Goal: Task Accomplishment & Management: Complete application form

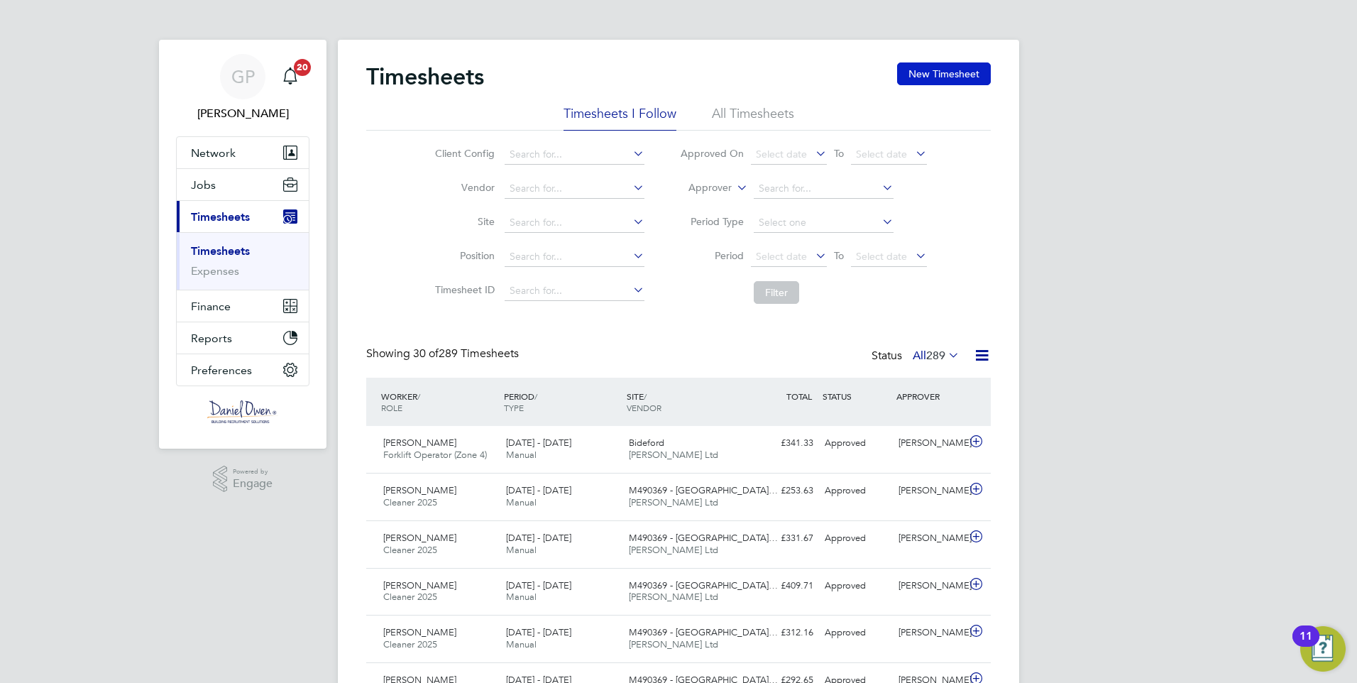
click at [915, 77] on button "New Timesheet" at bounding box center [944, 73] width 94 height 23
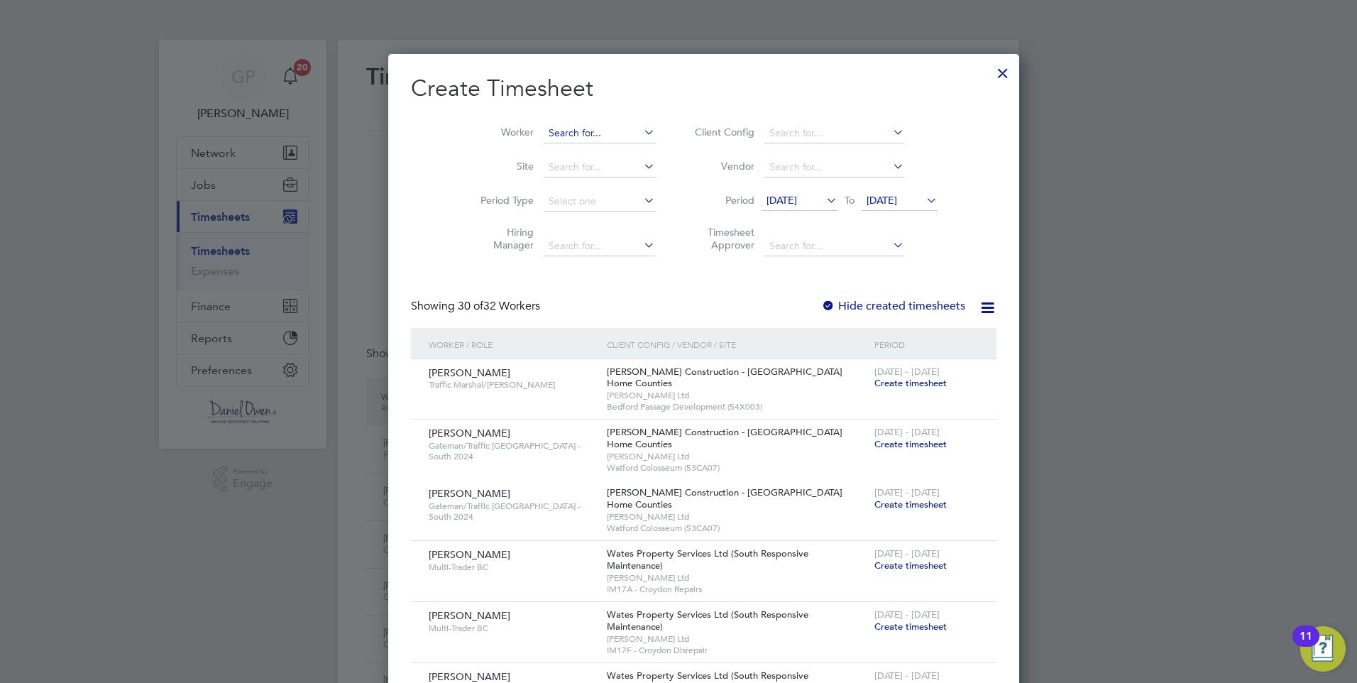
click at [544, 128] on input at bounding box center [599, 133] width 111 height 20
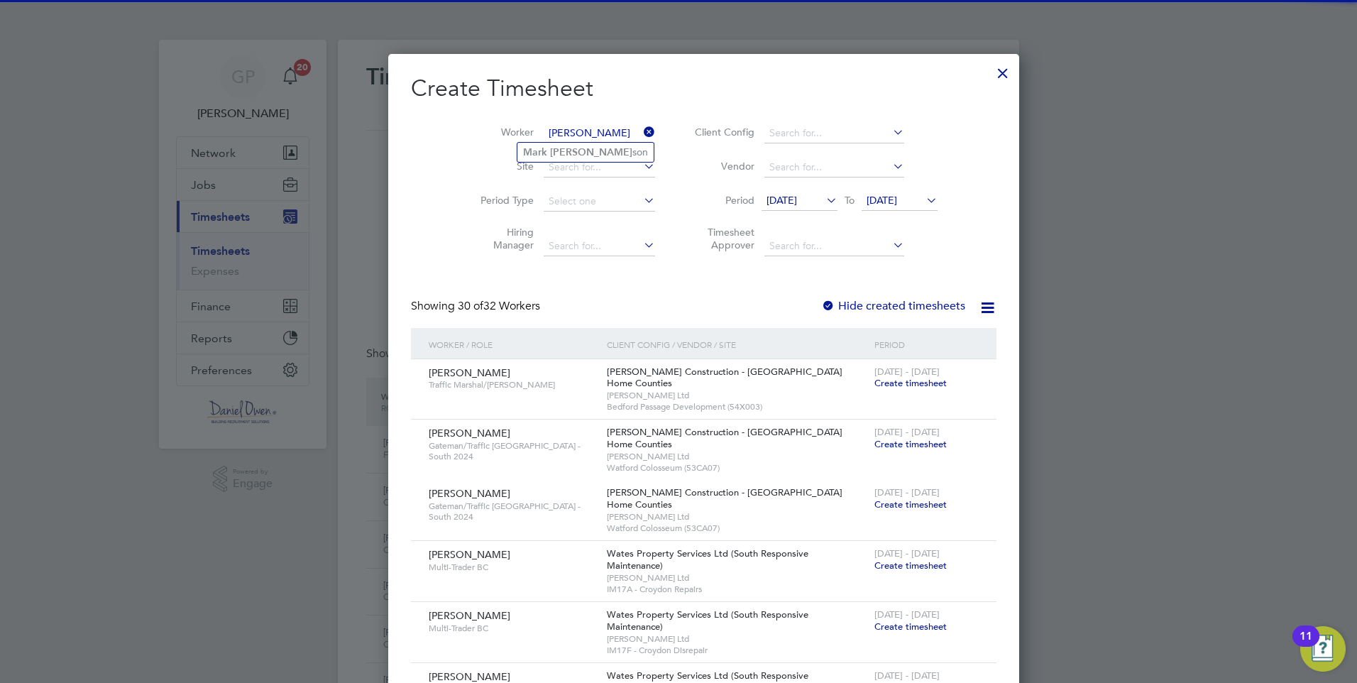
type input "[PERSON_NAME]"
click at [546, 142] on ul "[PERSON_NAME] son" at bounding box center [586, 152] width 138 height 21
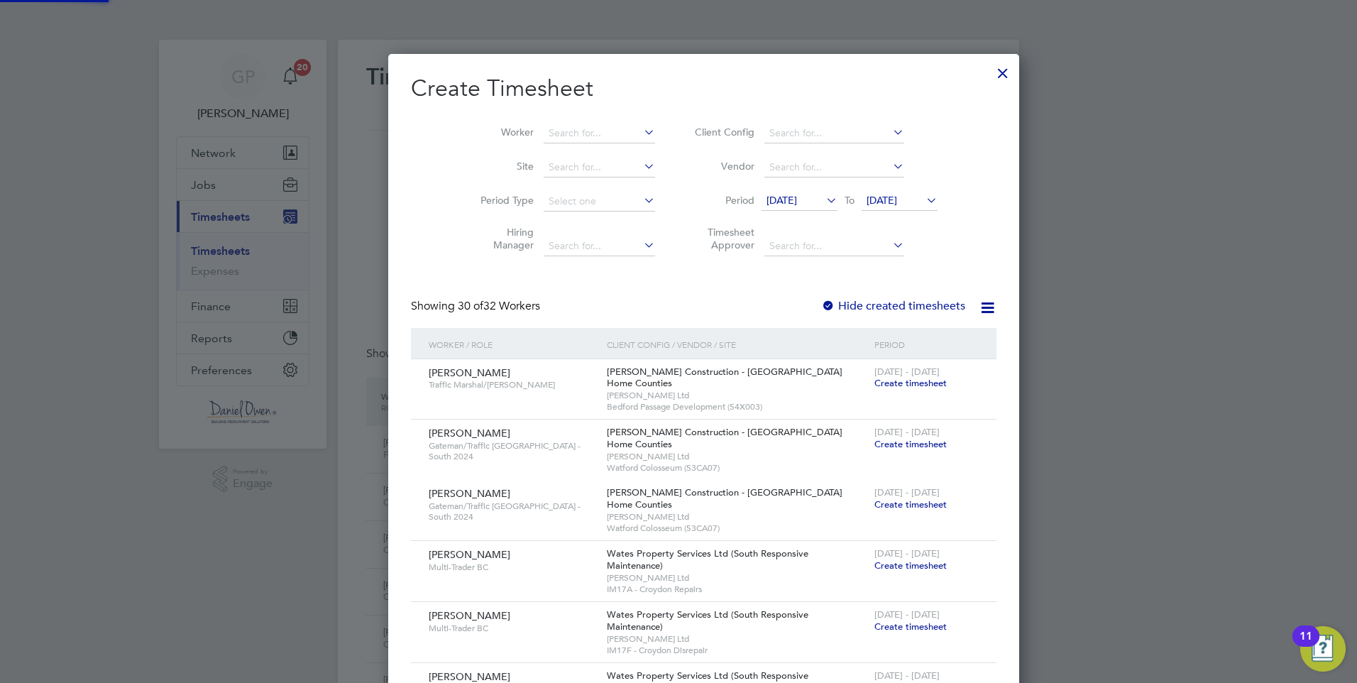
click at [552, 148] on li "Worker" at bounding box center [562, 133] width 221 height 34
click at [544, 133] on input at bounding box center [599, 133] width 111 height 20
click at [561, 150] on li "Ma [PERSON_NAME]" at bounding box center [575, 152] width 117 height 19
type input "[PERSON_NAME]"
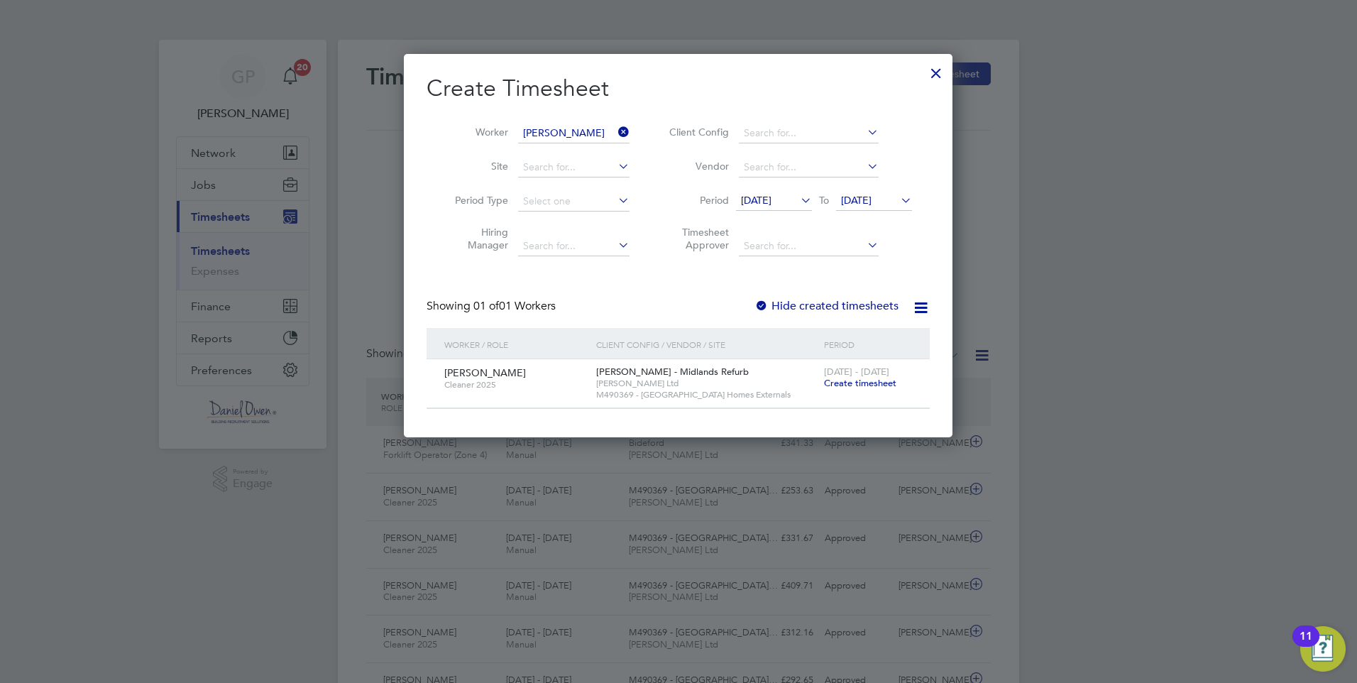
click at [837, 380] on span "Create timesheet" at bounding box center [860, 383] width 72 height 12
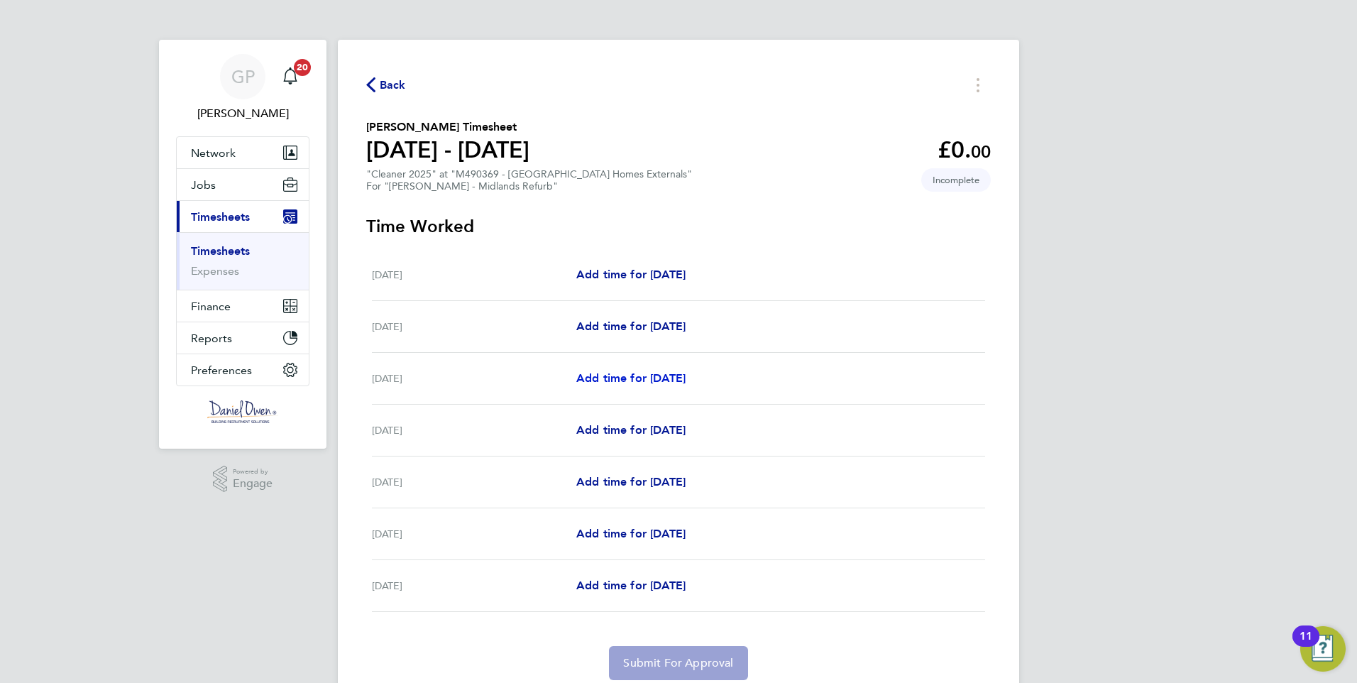
click at [623, 382] on span "Add time for [DATE]" at bounding box center [630, 377] width 109 height 13
select select "30"
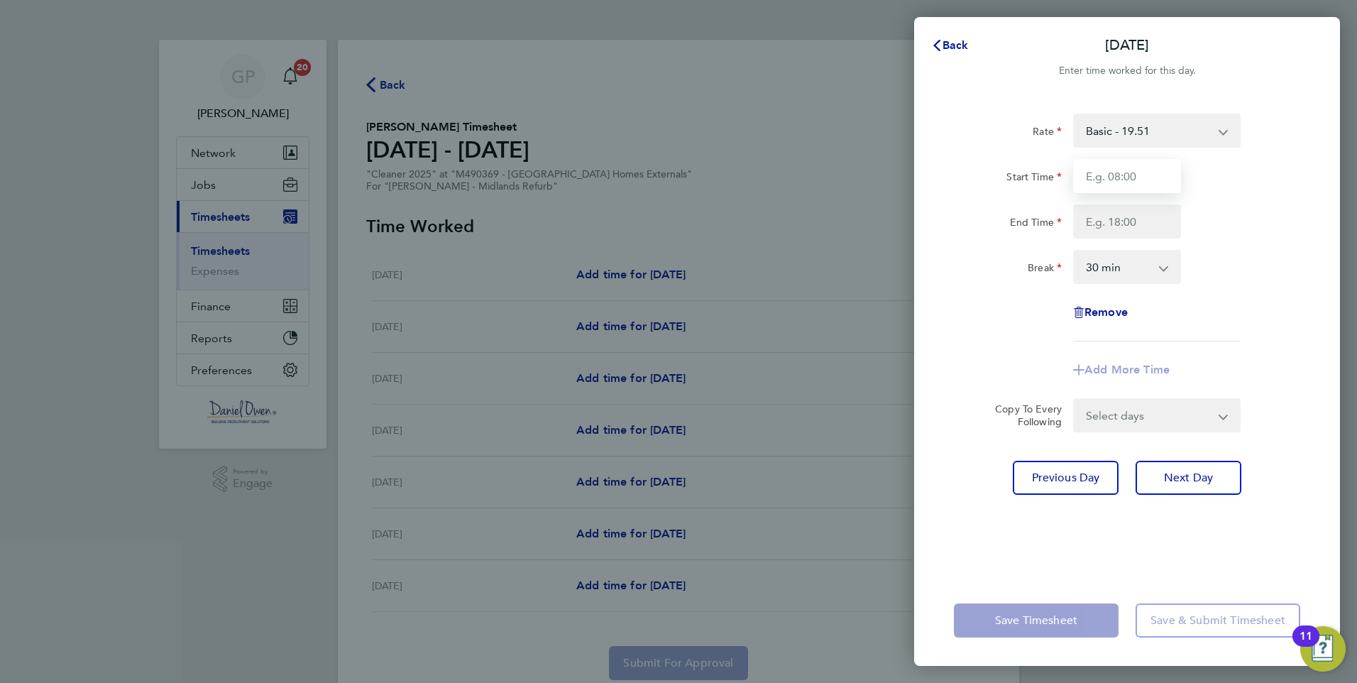
click at [1108, 177] on input "Start Time" at bounding box center [1127, 176] width 108 height 34
type input "07:00"
type input "13:00"
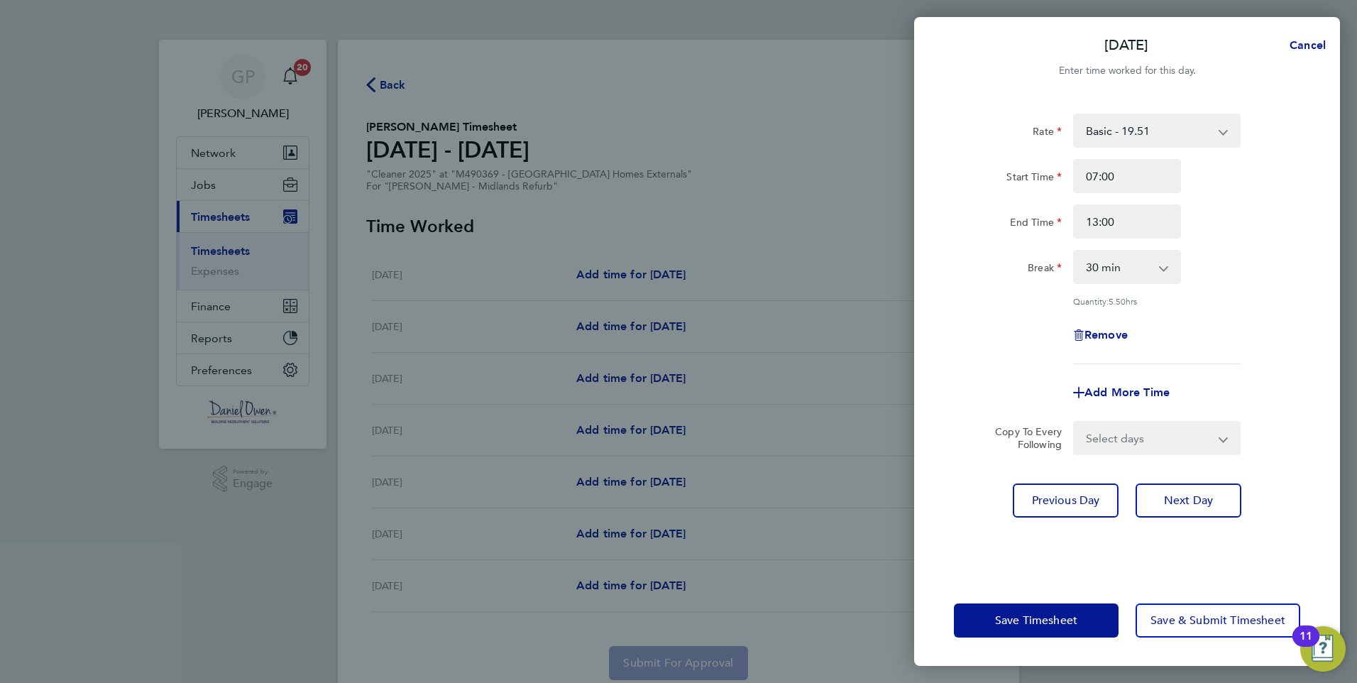
click at [1113, 270] on select "0 min 15 min 30 min 45 min 60 min 75 min 90 min" at bounding box center [1118, 266] width 88 height 31
select select "0"
click at [1074, 251] on select "0 min 15 min 30 min 45 min 60 min 75 min 90 min" at bounding box center [1118, 266] width 88 height 31
click at [1191, 499] on span "Next Day" at bounding box center [1188, 500] width 49 height 14
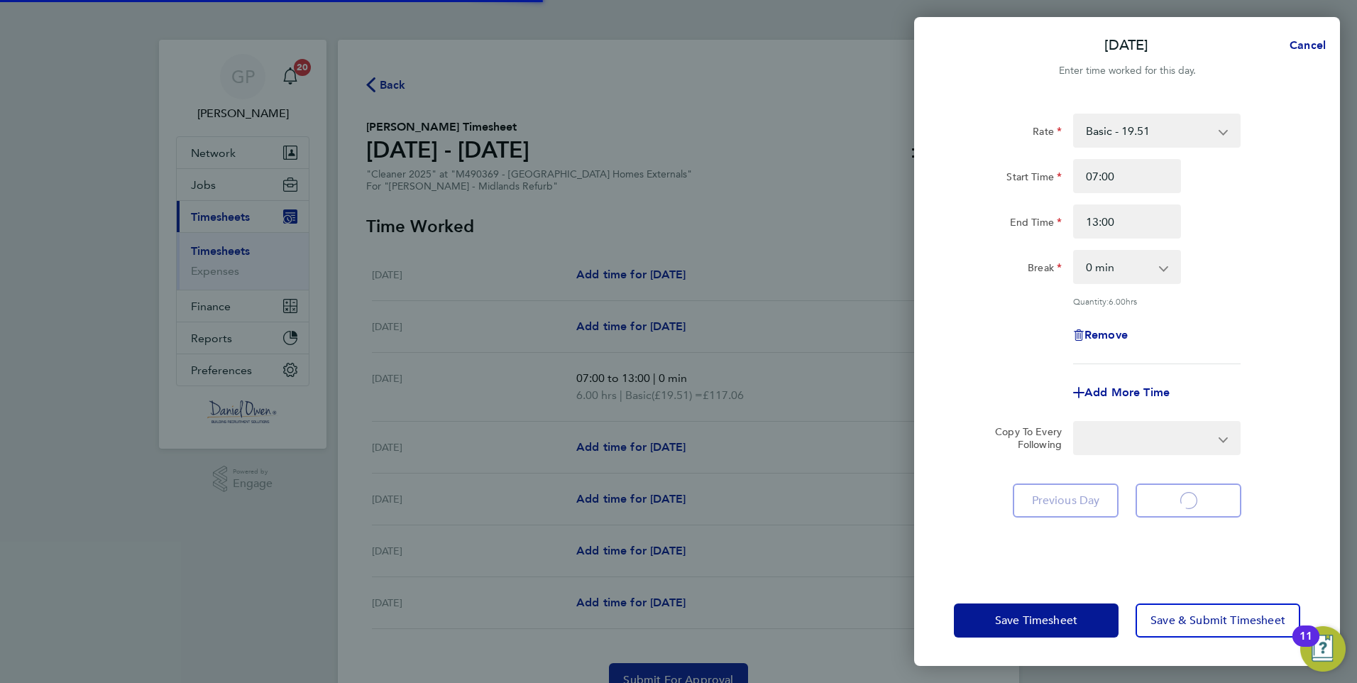
select select "30"
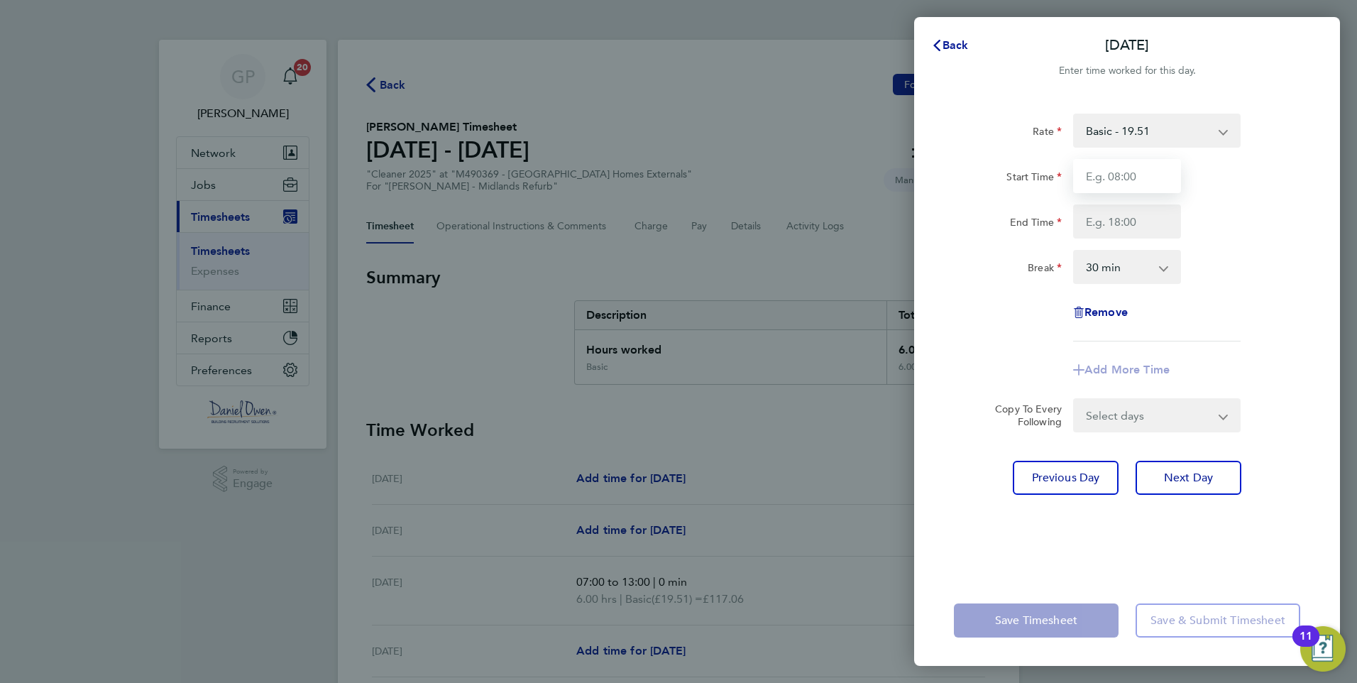
click at [1108, 180] on input "Start Time" at bounding box center [1127, 176] width 108 height 34
type input "07:00"
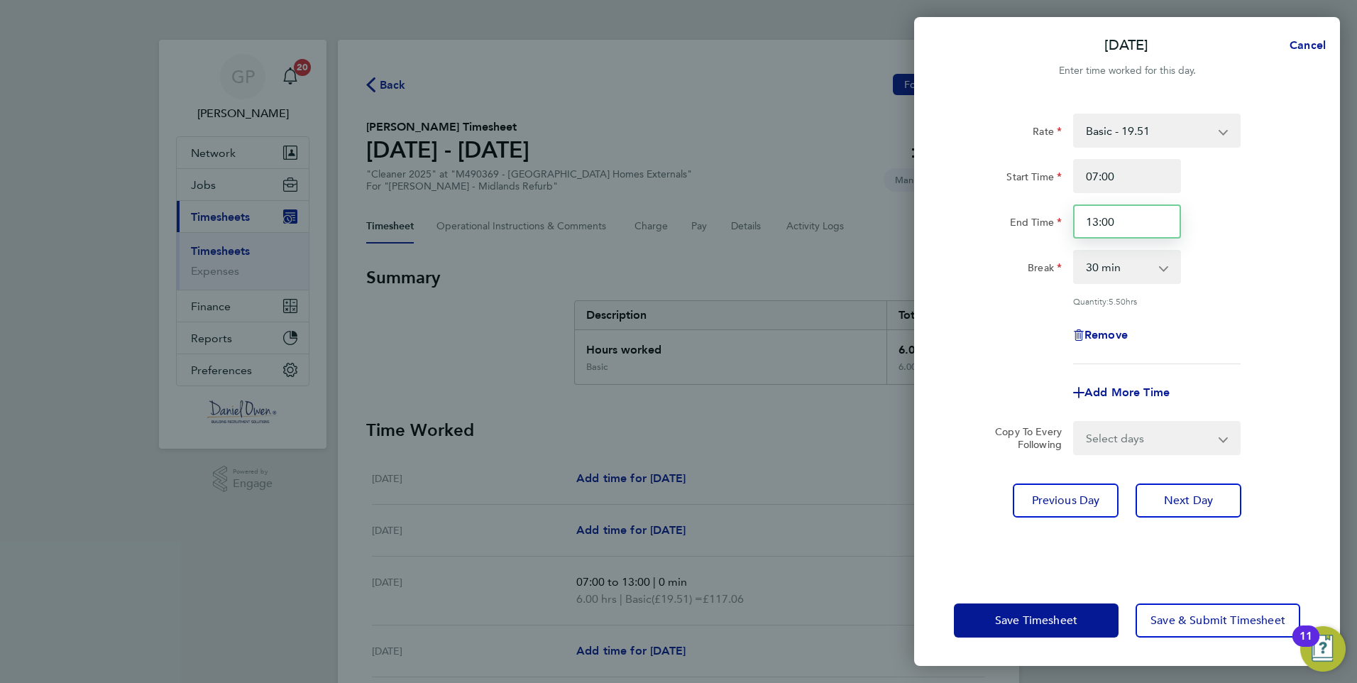
click at [1096, 221] on input "13:00" at bounding box center [1127, 221] width 108 height 34
type input "14:00"
click at [1100, 264] on select "0 min 15 min 30 min 45 min 60 min 75 min 90 min" at bounding box center [1118, 266] width 88 height 31
select select "0"
click at [1074, 251] on select "0 min 15 min 30 min 45 min 60 min 75 min 90 min" at bounding box center [1118, 266] width 88 height 31
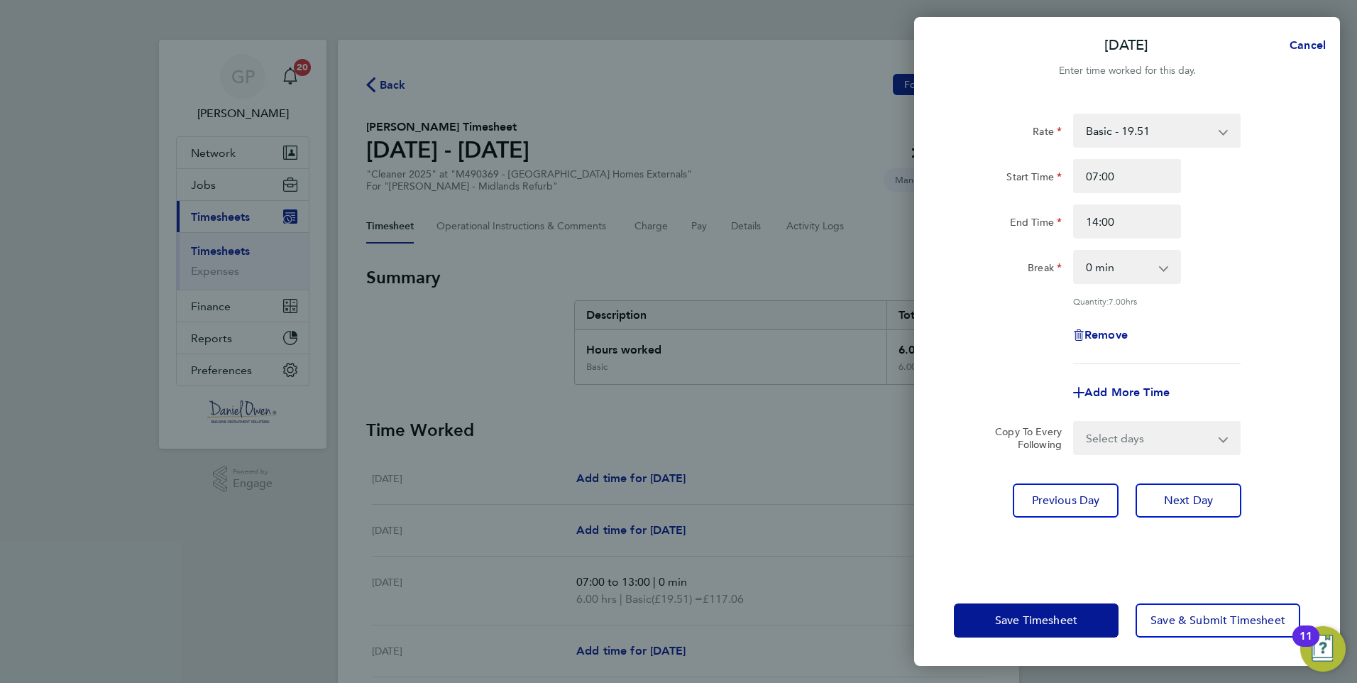
click at [1240, 299] on div "Quantity: 7.00 hrs" at bounding box center [1156, 300] width 167 height 11
click at [1042, 615] on span "Save Timesheet" at bounding box center [1036, 620] width 82 height 14
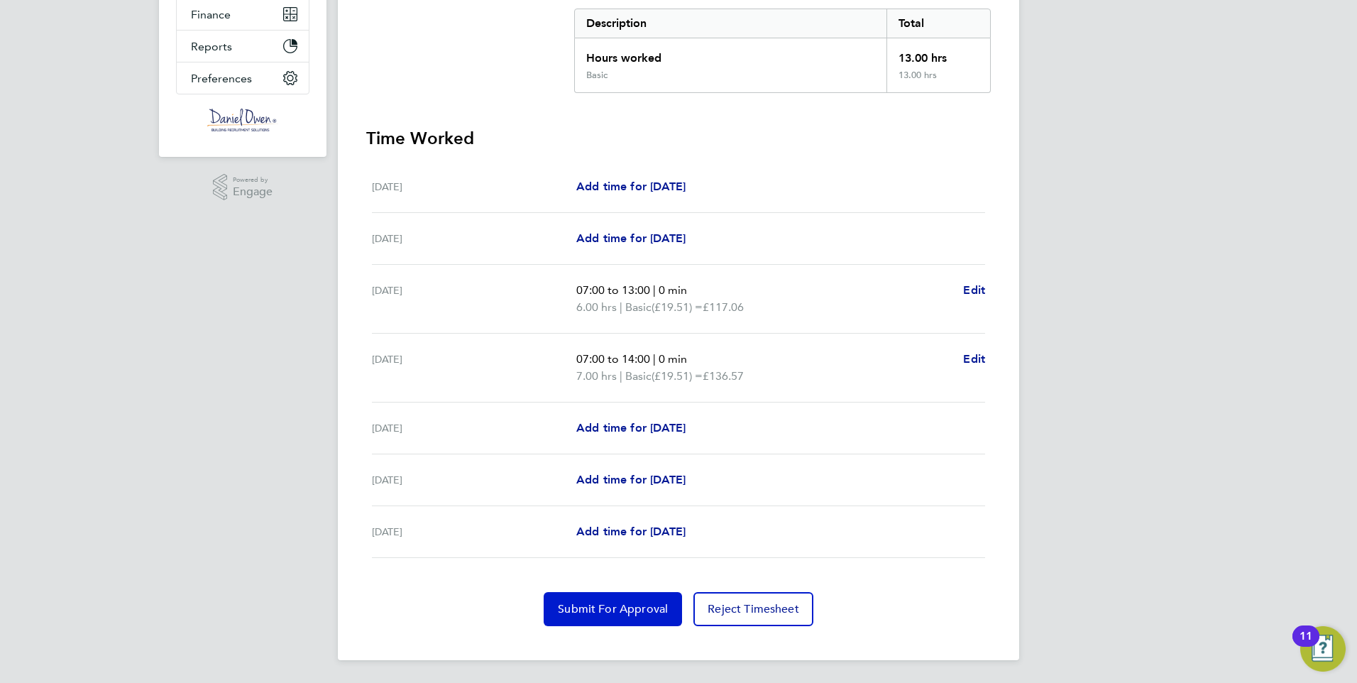
click at [637, 603] on span "Submit For Approval" at bounding box center [613, 609] width 110 height 14
